Goal: Transaction & Acquisition: Purchase product/service

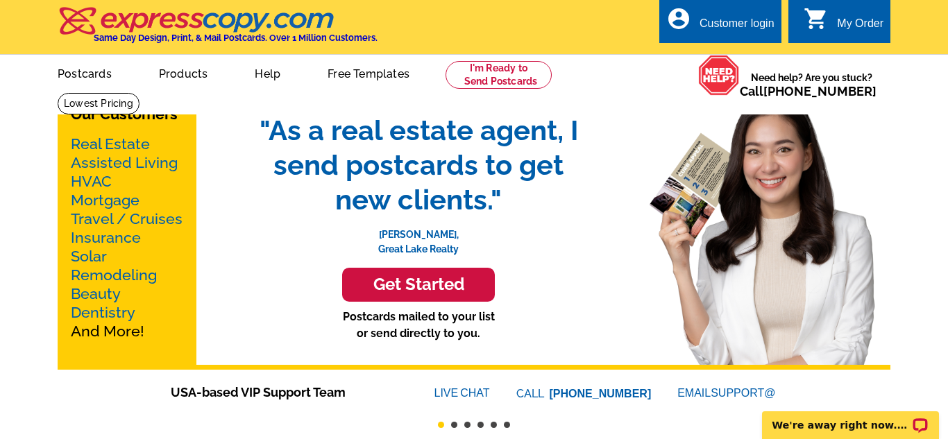
click at [421, 283] on h3 "Get Started" at bounding box center [418, 285] width 118 height 20
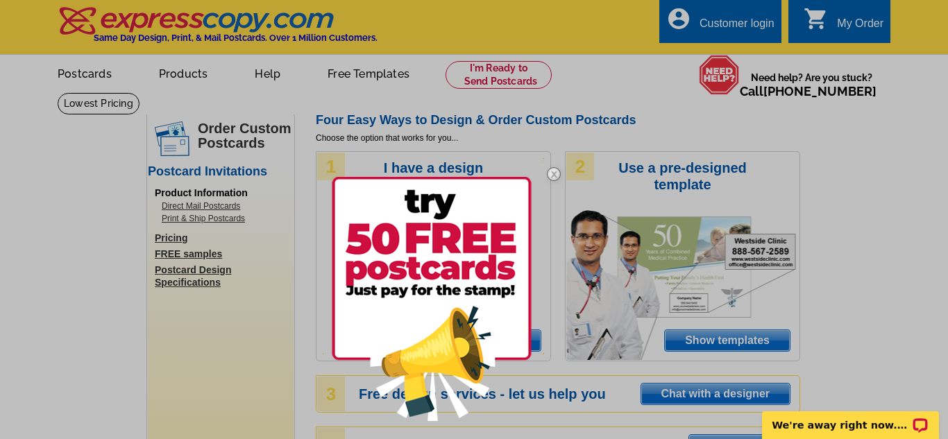
click at [554, 177] on img at bounding box center [554, 174] width 40 height 40
